Goal: Book appointment/travel/reservation

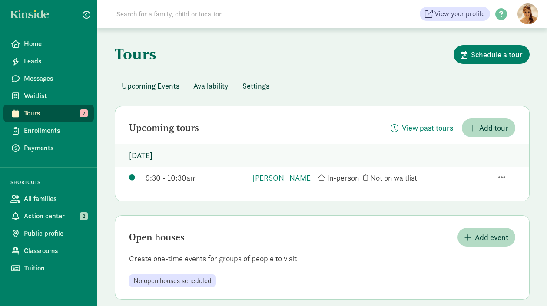
scroll to position [23, 0]
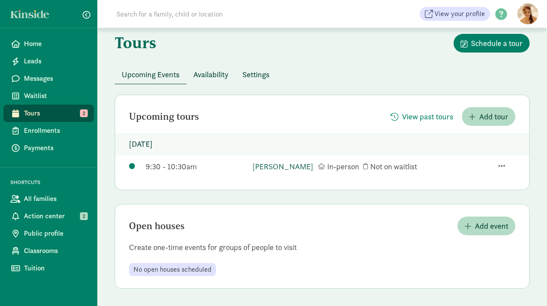
click at [294, 161] on link "[PERSON_NAME]" at bounding box center [282, 167] width 61 height 12
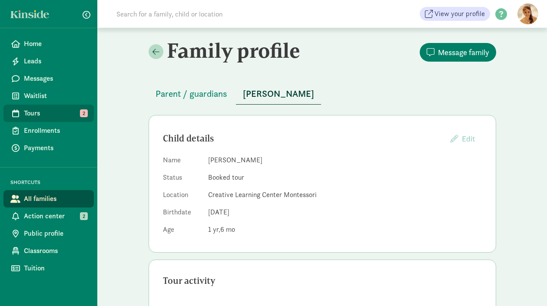
click at [43, 108] on link "Tours 2" at bounding box center [48, 113] width 90 height 17
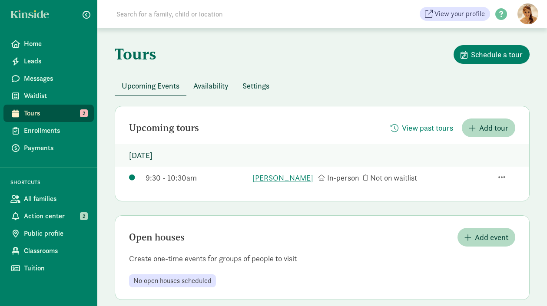
click at [208, 87] on span "Availability" at bounding box center [210, 86] width 35 height 12
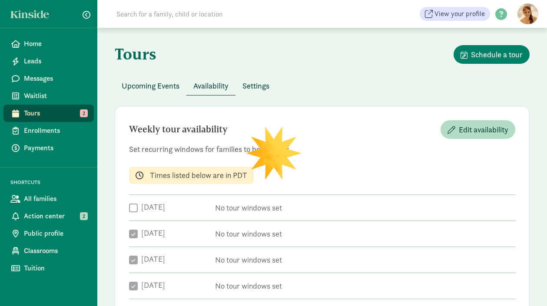
checkbox input "true"
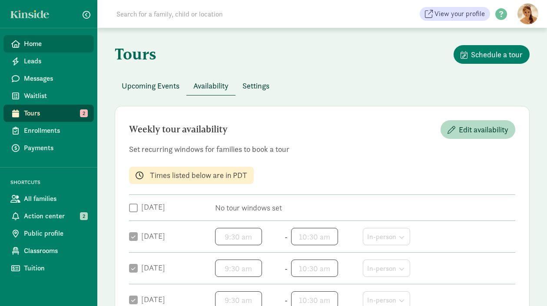
click at [75, 40] on span "Home" at bounding box center [55, 44] width 63 height 10
